Goal: Book appointment/travel/reservation

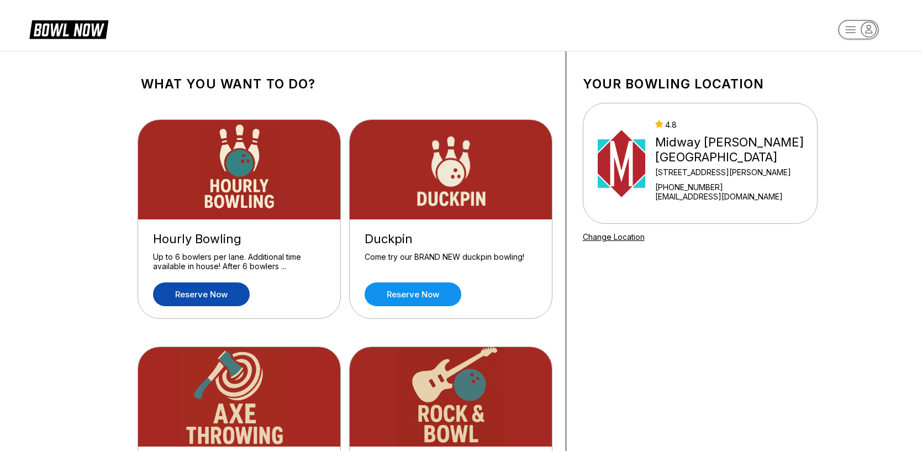
click at [216, 298] on link "Reserve now" at bounding box center [201, 294] width 97 height 24
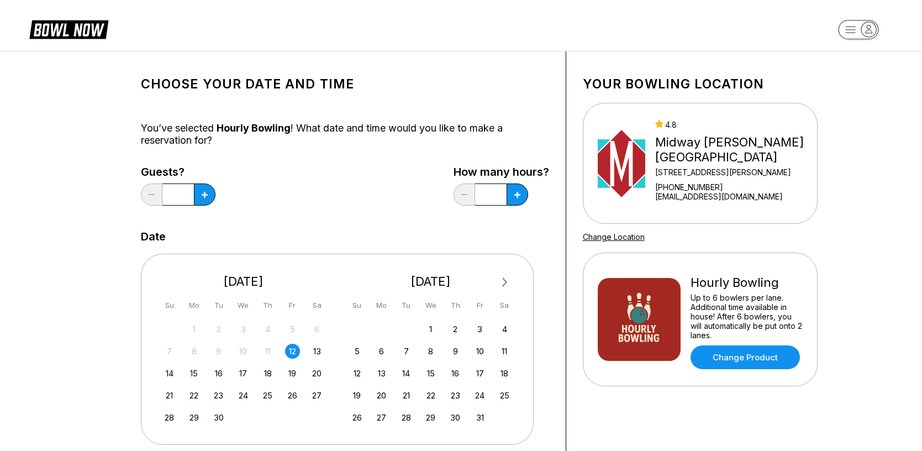
click at [292, 350] on div "12" at bounding box center [292, 350] width 15 height 15
click at [202, 194] on icon at bounding box center [205, 195] width 6 height 6
type input "*"
click at [521, 194] on button at bounding box center [517, 194] width 22 height 22
click at [519, 199] on button at bounding box center [517, 194] width 22 height 22
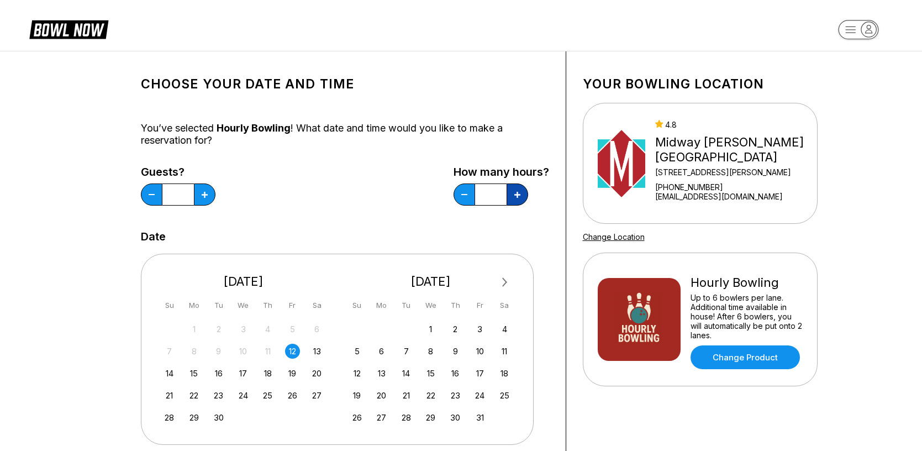
type input "*"
